Goal: Task Accomplishment & Management: Use online tool/utility

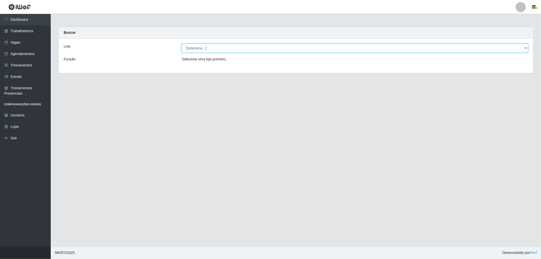
click at [302, 45] on select "[Selecione...] The Pow Pizzaria Delivery - [GEOGRAPHIC_DATA]" at bounding box center [355, 48] width 346 height 9
select select "322"
click at [182, 44] on select "[Selecione...] The Pow Pizzaria Delivery - [GEOGRAPHIC_DATA]" at bounding box center [355, 48] width 346 height 9
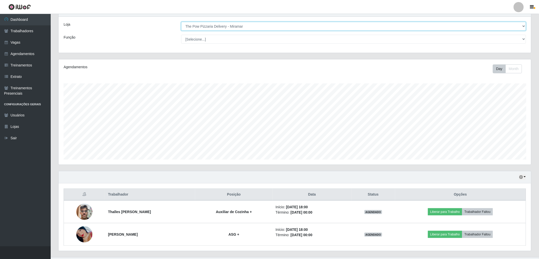
scroll to position [33, 0]
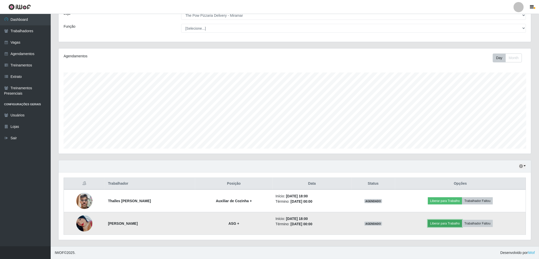
click at [452, 221] on button "Liberar para Trabalho" at bounding box center [445, 223] width 34 height 7
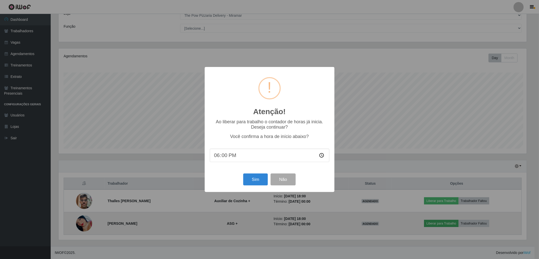
scroll to position [105, 470]
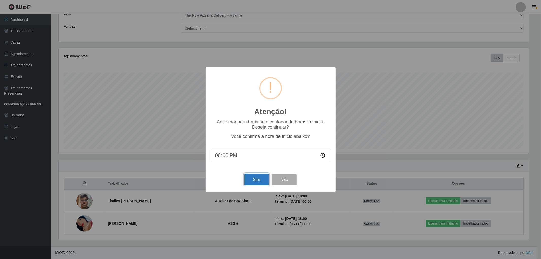
click at [256, 179] on button "Sim" at bounding box center [256, 179] width 25 height 12
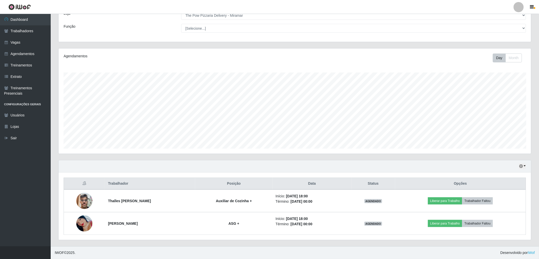
scroll to position [105, 475]
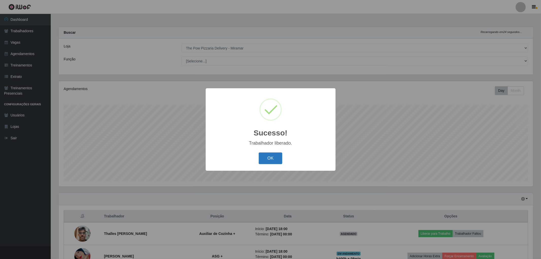
click at [263, 152] on div "OK Cancel" at bounding box center [271, 158] width 120 height 14
click at [263, 154] on button "OK" at bounding box center [271, 158] width 24 height 12
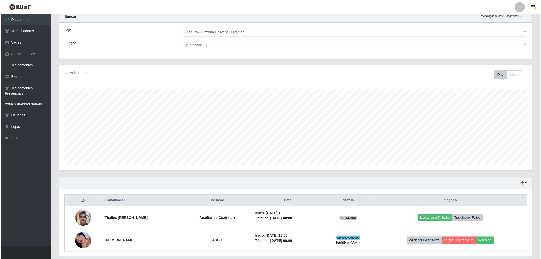
scroll to position [33, 0]
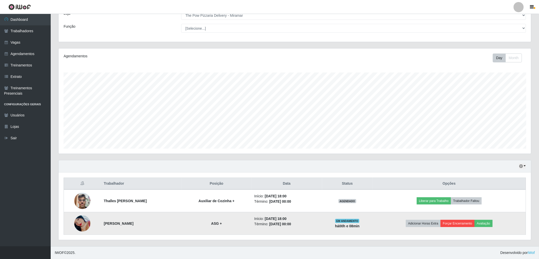
click at [458, 227] on td "Adicionar Horas Extra Forçar Encerramento Avaliação" at bounding box center [449, 223] width 153 height 23
click at [457, 225] on button "Forçar Encerramento" at bounding box center [458, 223] width 34 height 7
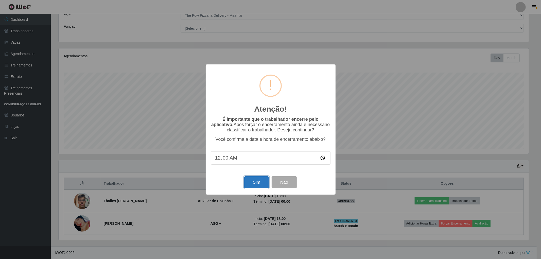
click at [261, 184] on button "Sim" at bounding box center [256, 182] width 25 height 12
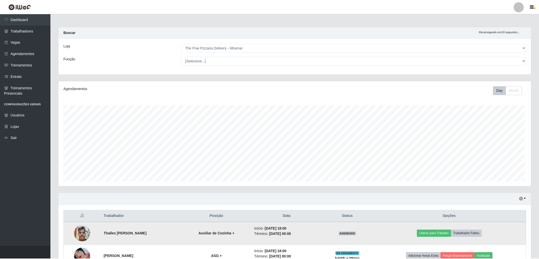
scroll to position [105, 475]
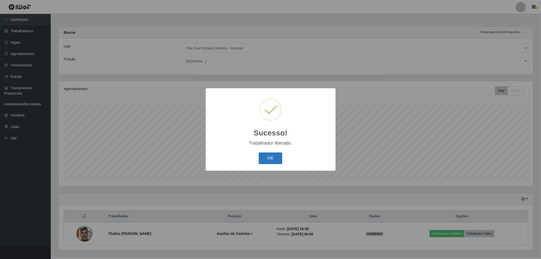
drag, startPoint x: 272, startPoint y: 154, endPoint x: 275, endPoint y: 156, distance: 2.7
click at [272, 154] on button "OK" at bounding box center [271, 158] width 24 height 12
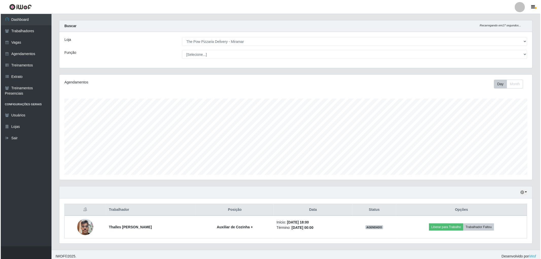
scroll to position [10, 0]
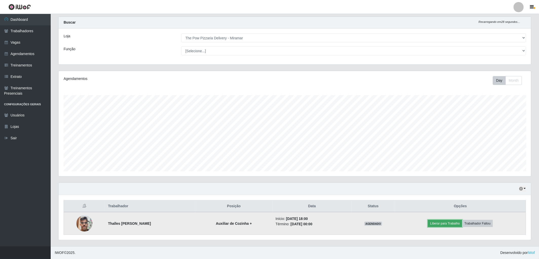
click at [452, 225] on button "Liberar para Trabalho" at bounding box center [445, 223] width 34 height 7
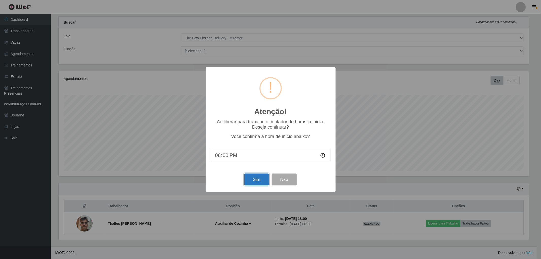
click at [257, 177] on button "Sim" at bounding box center [256, 179] width 25 height 12
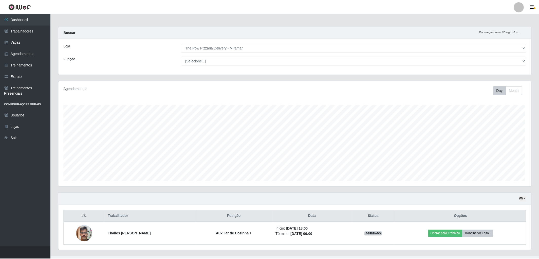
scroll to position [105, 475]
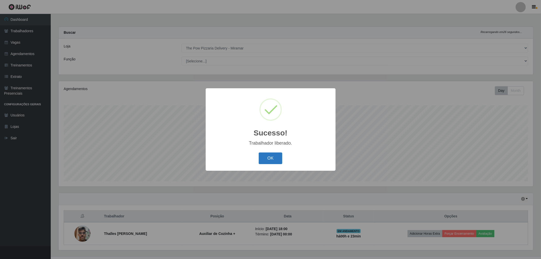
click at [268, 156] on button "OK" at bounding box center [271, 158] width 24 height 12
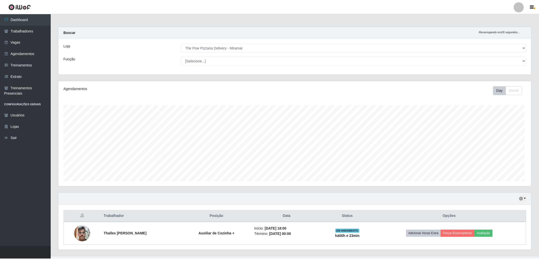
scroll to position [253509, 253141]
